Goal: Task Accomplishment & Management: Complete application form

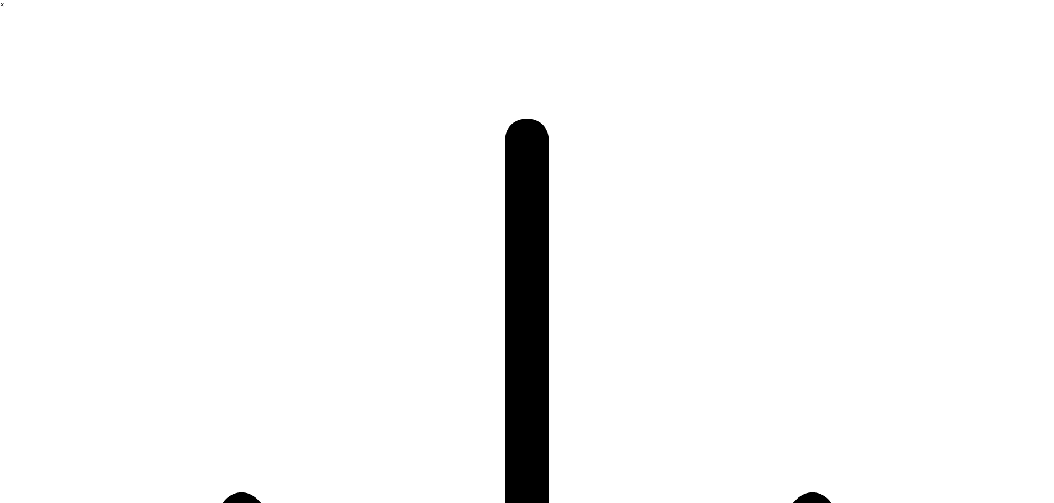
drag, startPoint x: 225, startPoint y: 247, endPoint x: 200, endPoint y: 250, distance: 25.6
type input "fengqi"
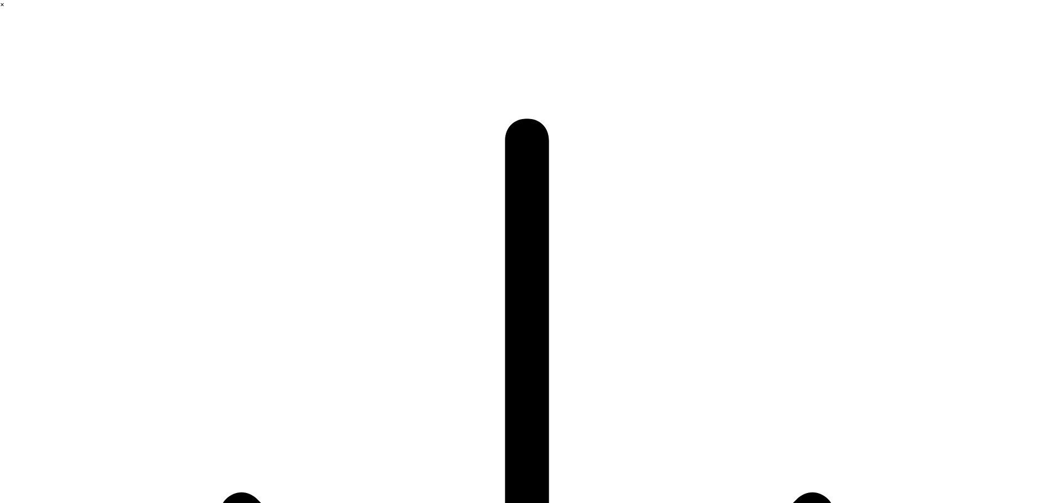
type input "e"
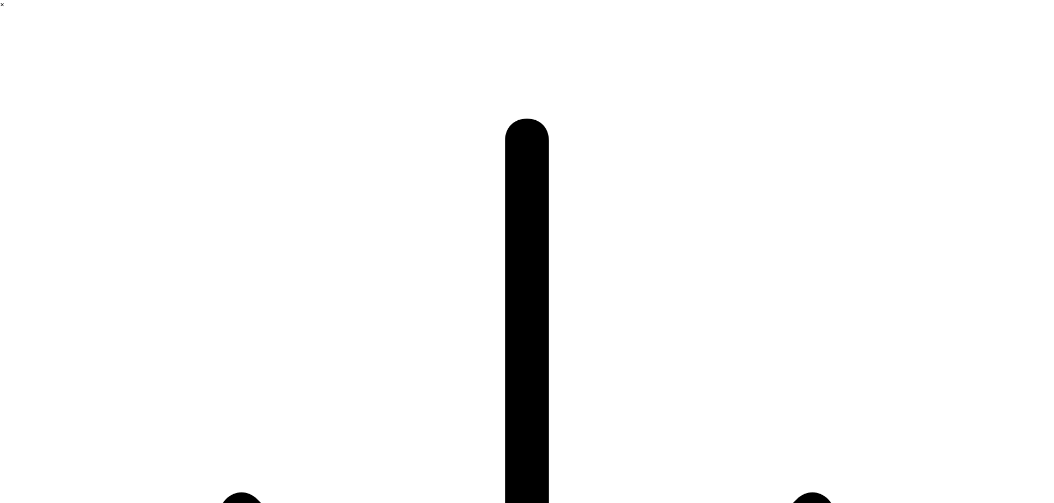
type input "RD"
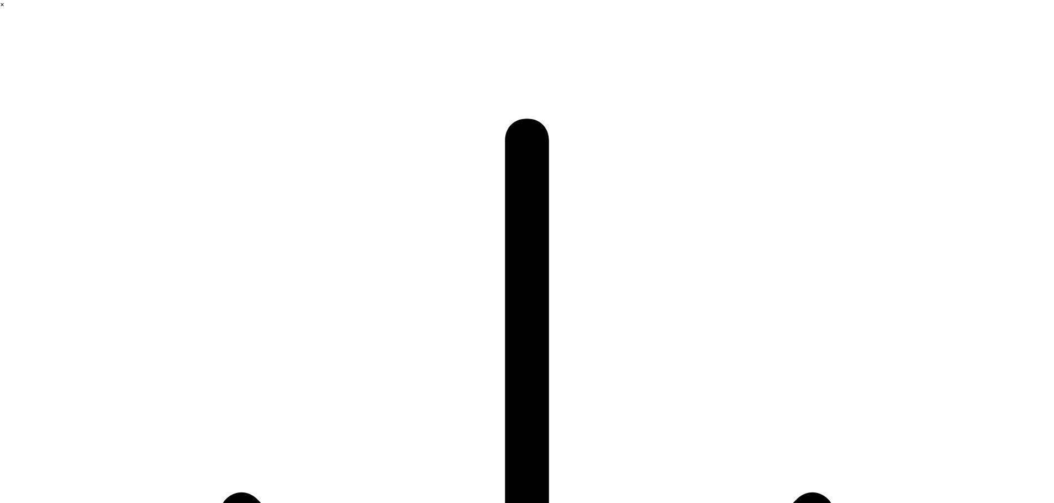
type input "f"
type input "fengqi"
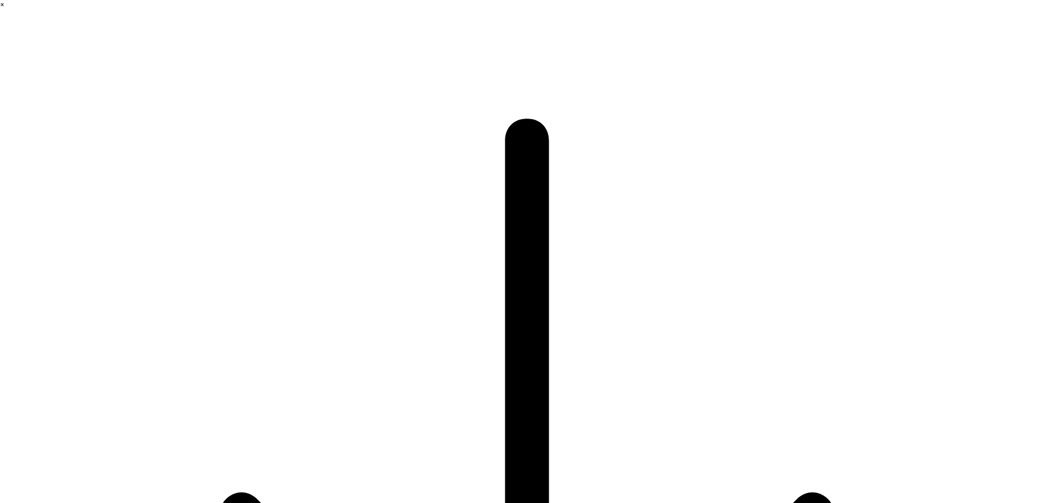
type input "app"
